Goal: Check status: Check status

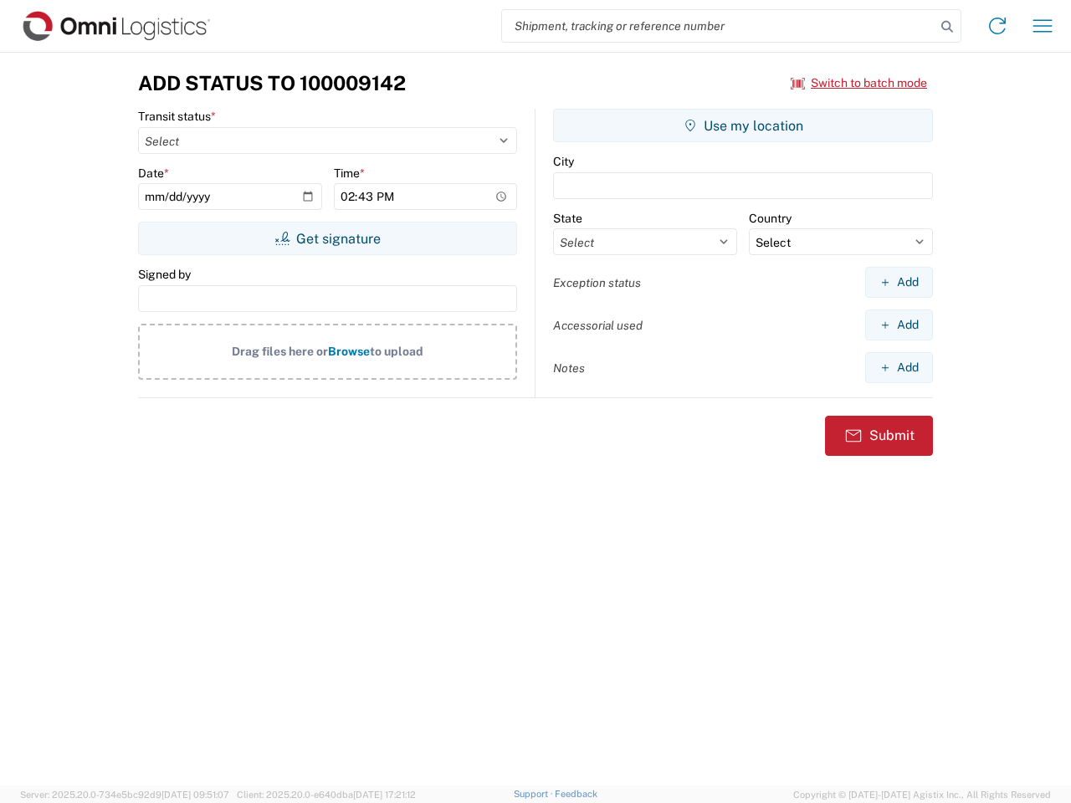
click at [718, 26] on input "search" at bounding box center [718, 26] width 433 height 32
click at [947, 27] on icon at bounding box center [946, 26] width 23 height 23
click at [997, 26] on icon at bounding box center [997, 26] width 27 height 27
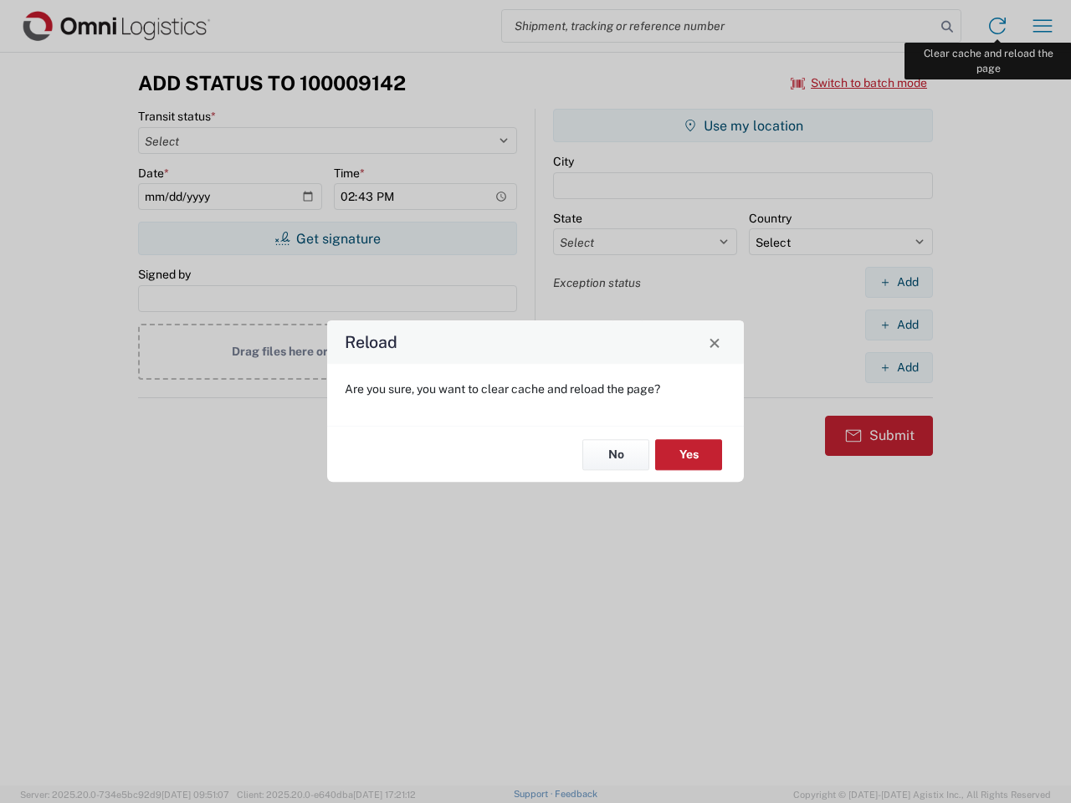
click at [1042, 26] on div "Reload Are you sure, you want to clear cache and reload the page? No Yes" at bounding box center [535, 401] width 1071 height 803
click at [859, 83] on div "Reload Are you sure, you want to clear cache and reload the page? No Yes" at bounding box center [535, 401] width 1071 height 803
click at [327, 238] on div "Reload Are you sure, you want to clear cache and reload the page? No Yes" at bounding box center [535, 401] width 1071 height 803
click at [743, 125] on div "Reload Are you sure, you want to clear cache and reload the page? No Yes" at bounding box center [535, 401] width 1071 height 803
click at [898, 282] on div "Reload Are you sure, you want to clear cache and reload the page? No Yes" at bounding box center [535, 401] width 1071 height 803
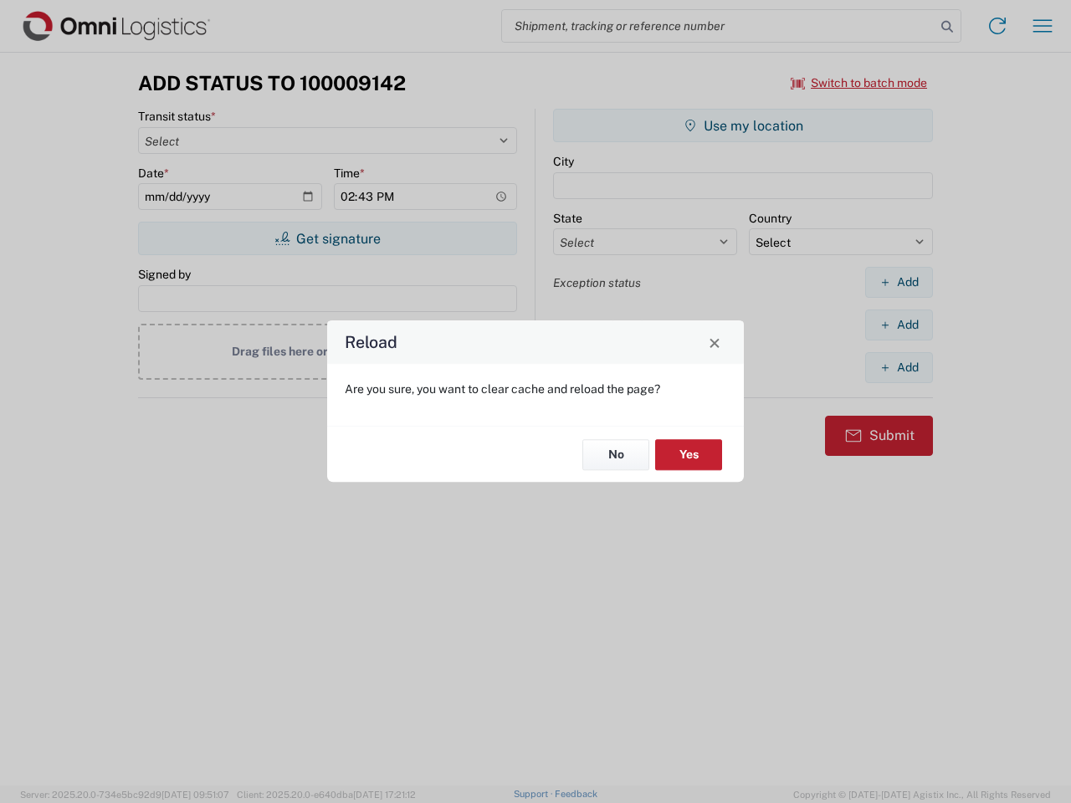
click at [898, 325] on div "Reload Are you sure, you want to clear cache and reload the page? No Yes" at bounding box center [535, 401] width 1071 height 803
click at [898, 367] on div "Reload Are you sure, you want to clear cache and reload the page? No Yes" at bounding box center [535, 401] width 1071 height 803
